Goal: Check status: Check status

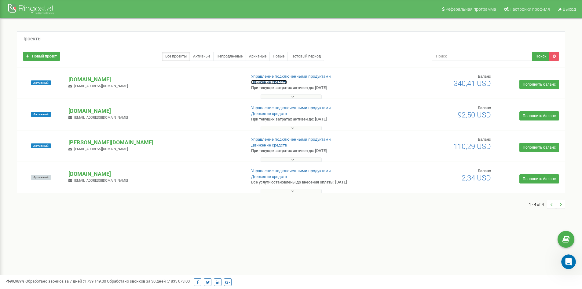
drag, startPoint x: 0, startPoint y: 0, endPoint x: 275, endPoint y: 82, distance: 287.3
click at [275, 82] on link "Движение средств" at bounding box center [269, 82] width 36 height 5
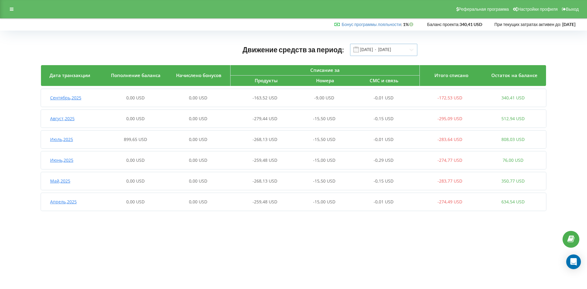
click at [393, 48] on input "[DATE] - [DATE]" at bounding box center [383, 50] width 67 height 12
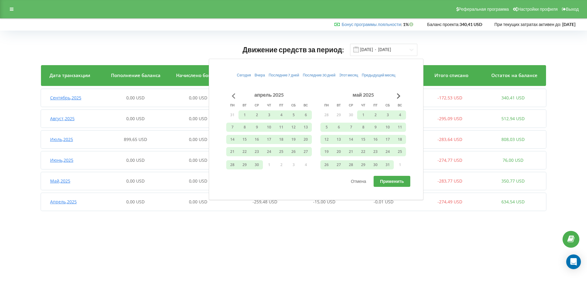
click at [232, 97] on button "Go to previous month" at bounding box center [233, 96] width 12 height 12
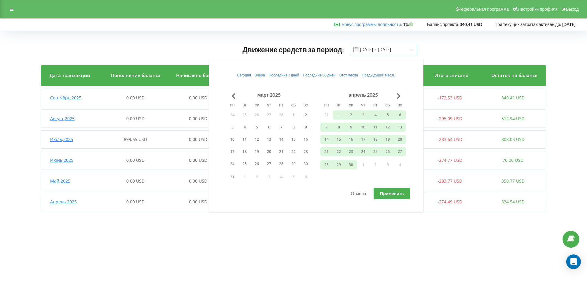
click at [369, 49] on input "01.04.2025 - 19.09.2025" at bounding box center [383, 50] width 67 height 12
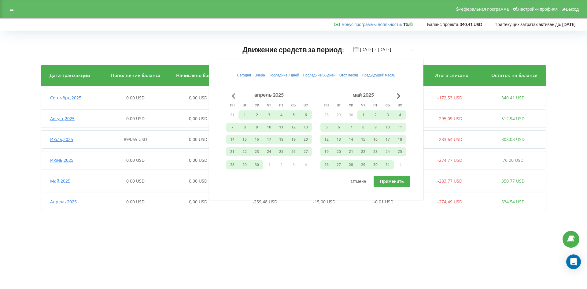
click at [235, 97] on button "Go to previous month" at bounding box center [233, 96] width 12 height 12
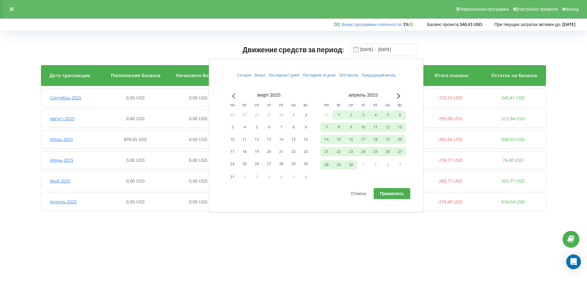
click at [234, 97] on button "Go to previous month" at bounding box center [233, 96] width 12 height 12
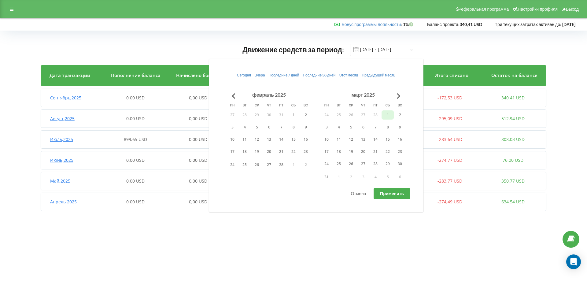
click at [386, 116] on button "1" at bounding box center [387, 114] width 12 height 9
click at [388, 116] on button "1" at bounding box center [387, 114] width 12 height 9
click at [387, 113] on button "1" at bounding box center [387, 114] width 12 height 9
click at [369, 49] on input "01.04.2025 - 19.09.2025" at bounding box center [383, 50] width 67 height 12
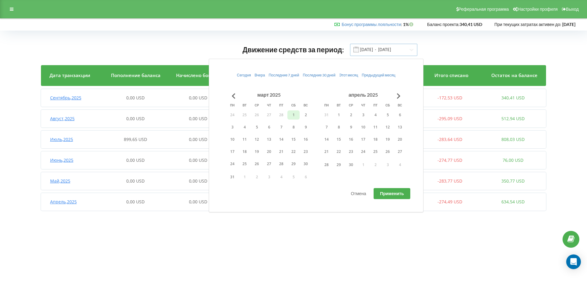
click at [370, 52] on input "01.04.2025 - 19.09.2025" at bounding box center [383, 50] width 67 height 12
click at [296, 115] on button "1" at bounding box center [293, 114] width 12 height 9
click at [382, 196] on button "Применить" at bounding box center [391, 193] width 37 height 11
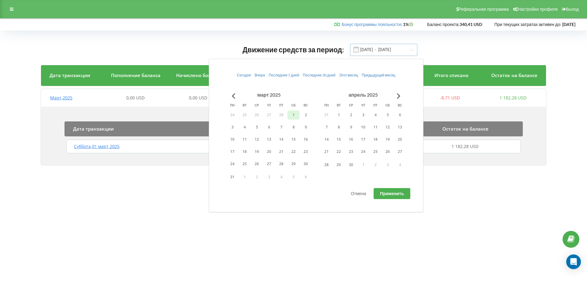
click at [392, 50] on input "01.03.2025 - 01.03.2025" at bounding box center [383, 50] width 67 height 12
click at [401, 96] on button "Go to next month" at bounding box center [398, 96] width 12 height 12
click at [400, 96] on button "Go to next month" at bounding box center [398, 96] width 12 height 12
click at [398, 96] on button "Go to next month" at bounding box center [398, 96] width 12 height 12
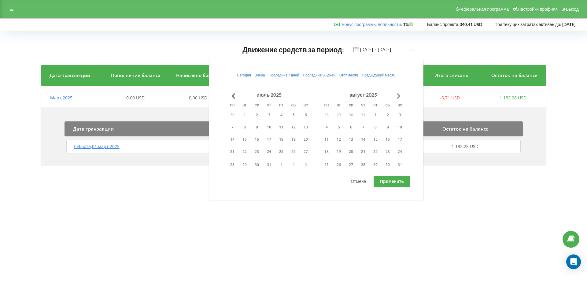
click at [398, 96] on button "Go to next month" at bounding box center [398, 96] width 12 height 12
click at [246, 166] on button "30" at bounding box center [244, 164] width 12 height 9
click at [390, 185] on button "Применить" at bounding box center [391, 181] width 37 height 11
type input "30.09.2025 - 30.09.2025"
